Goal: Task Accomplishment & Management: Use online tool/utility

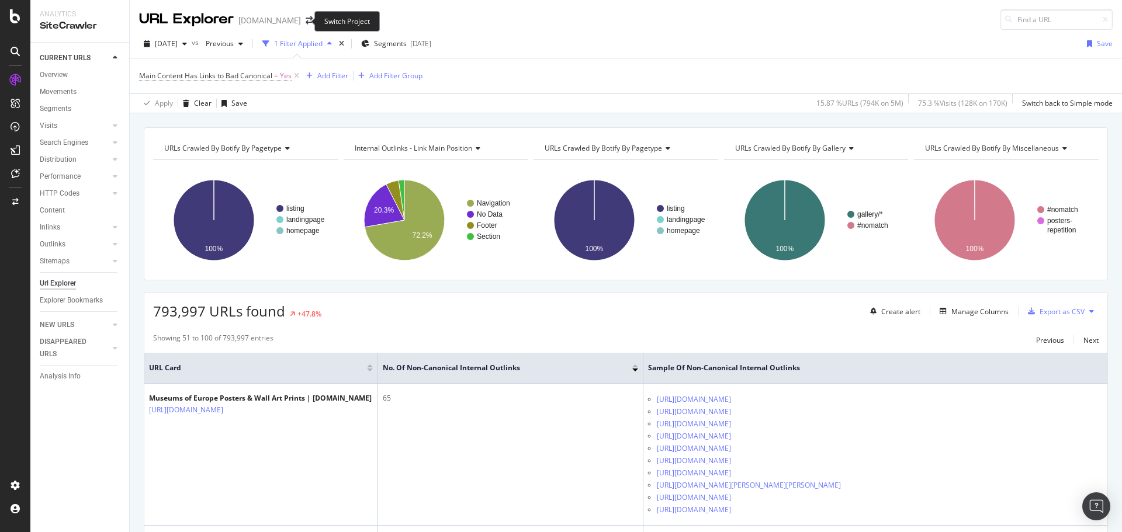
click at [306, 19] on span at bounding box center [309, 20] width 16 height 8
click at [306, 21] on icon "arrow-right-arrow-left" at bounding box center [309, 20] width 7 height 8
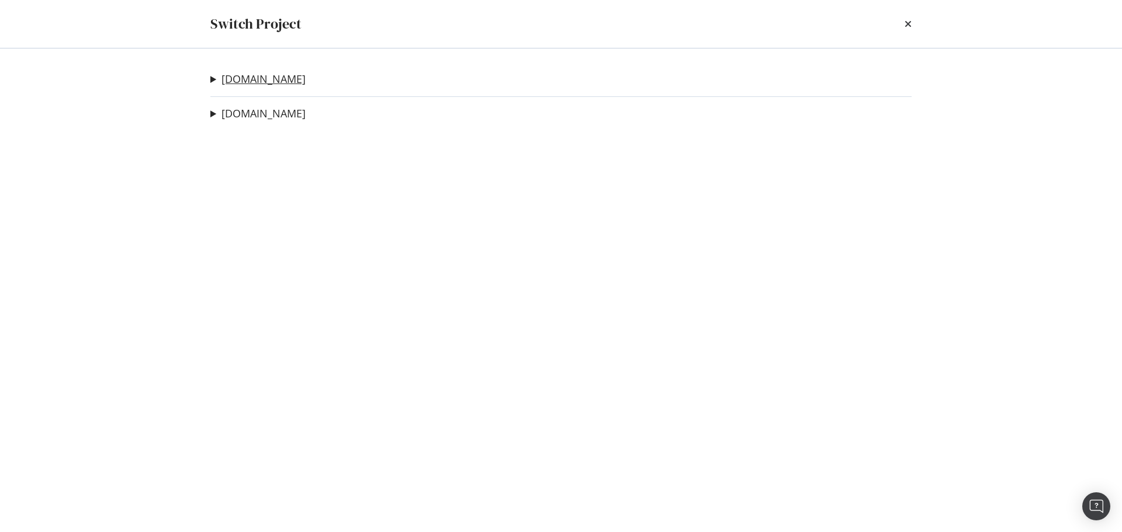
click at [232, 79] on link "[DOMAIN_NAME]" at bounding box center [263, 79] width 84 height 12
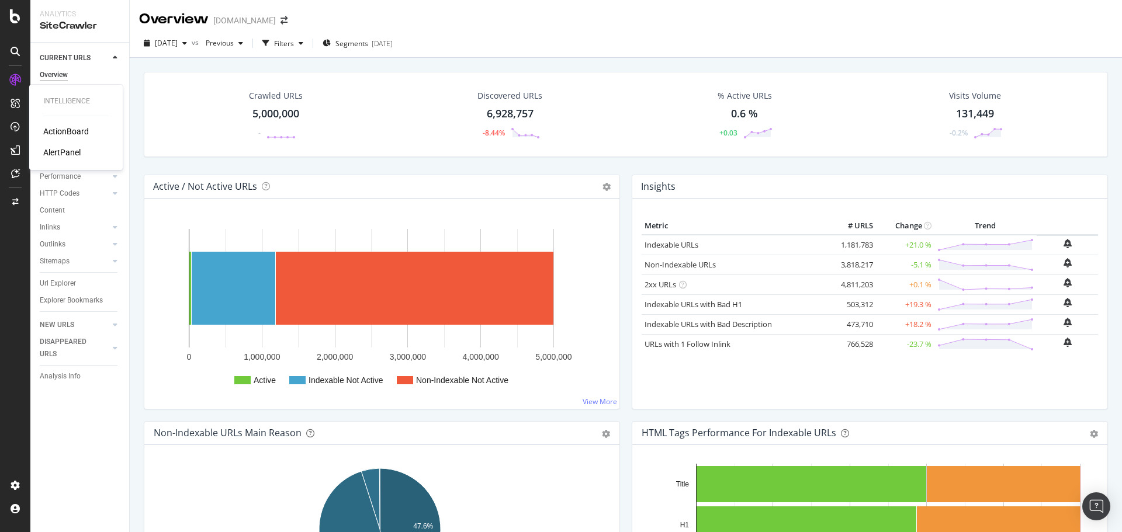
click at [59, 129] on div "ActionBoard" at bounding box center [66, 132] width 46 height 12
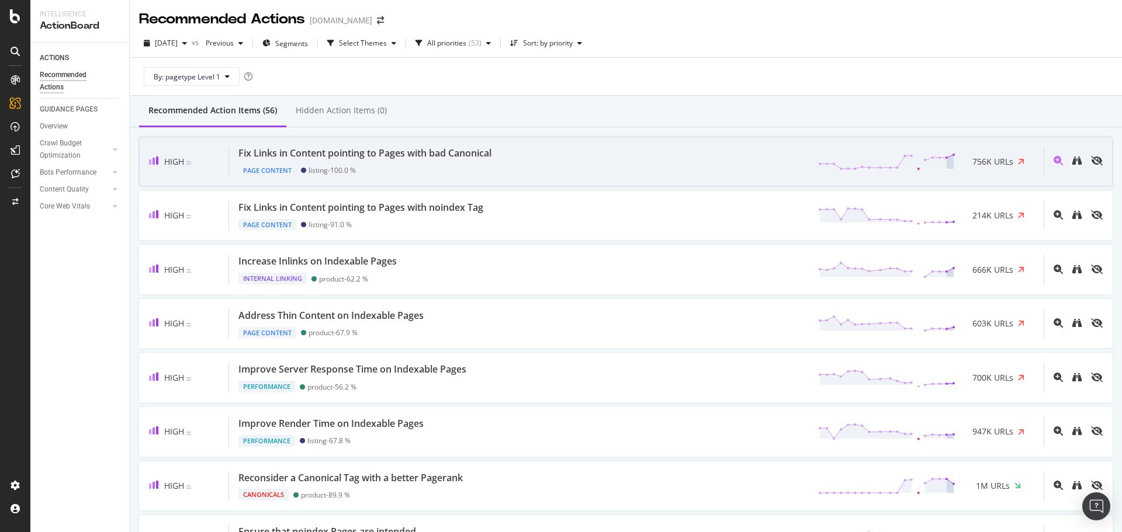
click at [469, 165] on div "Page Content listing - 100.0 %" at bounding box center [367, 168] width 258 height 16
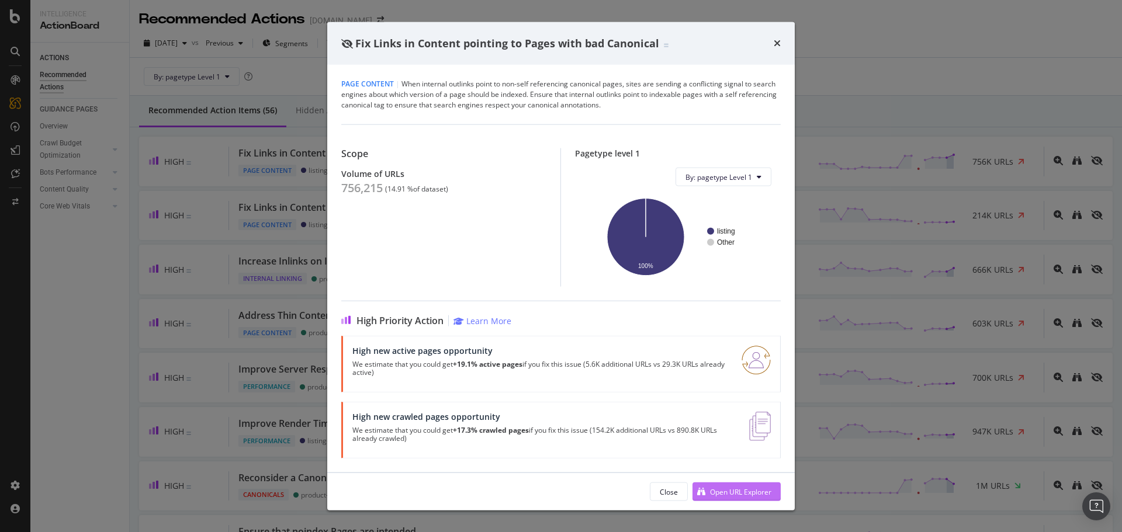
click at [728, 496] on div "Open URL Explorer" at bounding box center [740, 492] width 61 height 10
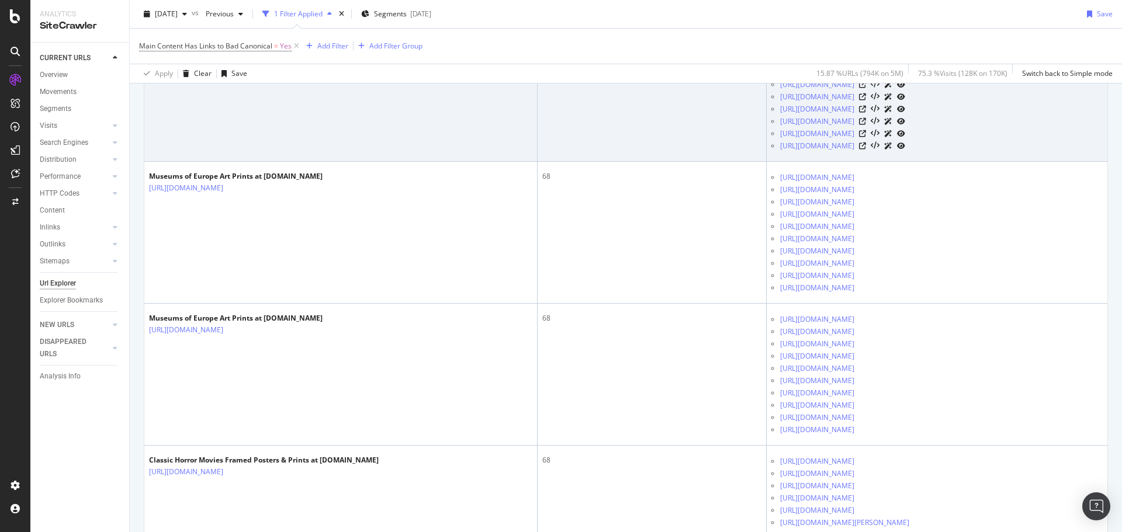
scroll to position [818, 0]
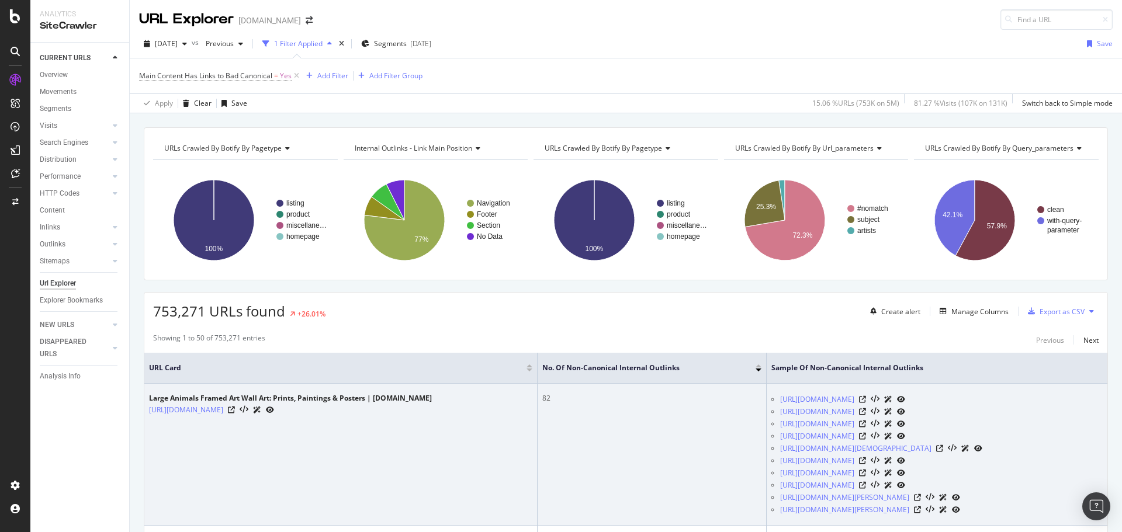
click at [1077, 454] on div "https://www.art.com/products/p18688913688-sa-i7139203/karine-aigner-full-frame-…" at bounding box center [941, 448] width 322 height 12
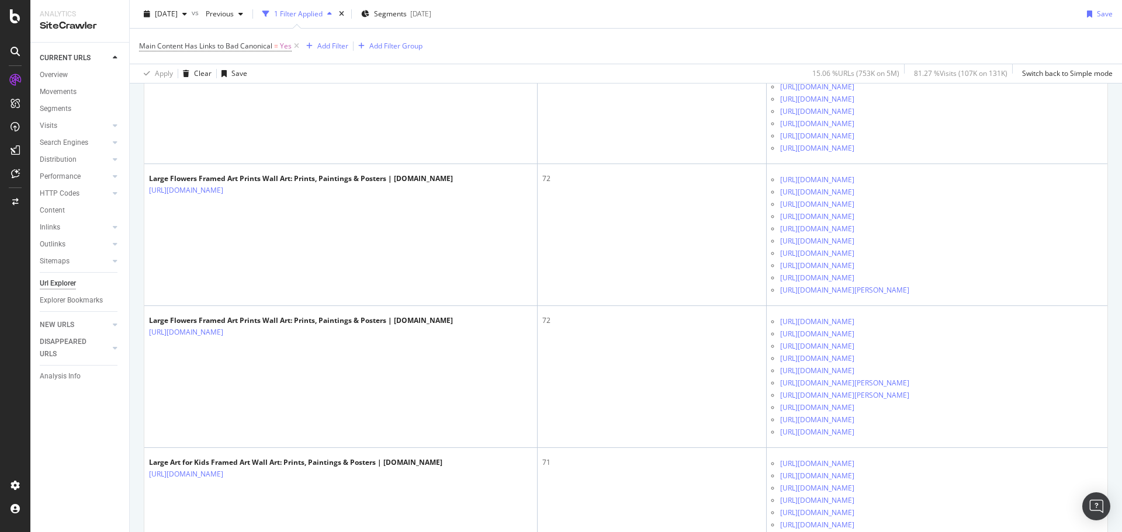
scroll to position [4790, 0]
